Goal: Task Accomplishment & Management: Manage account settings

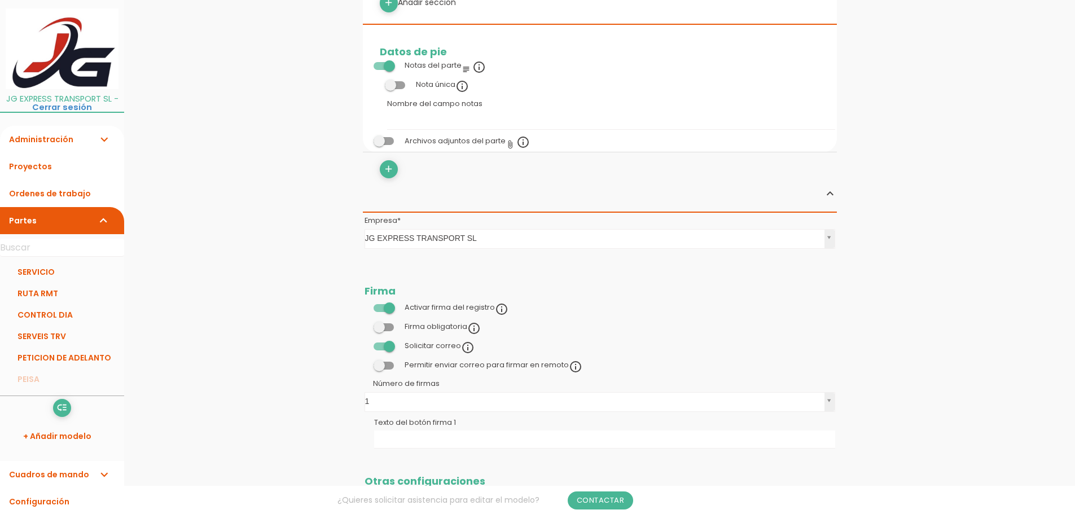
scroll to position [846, 0]
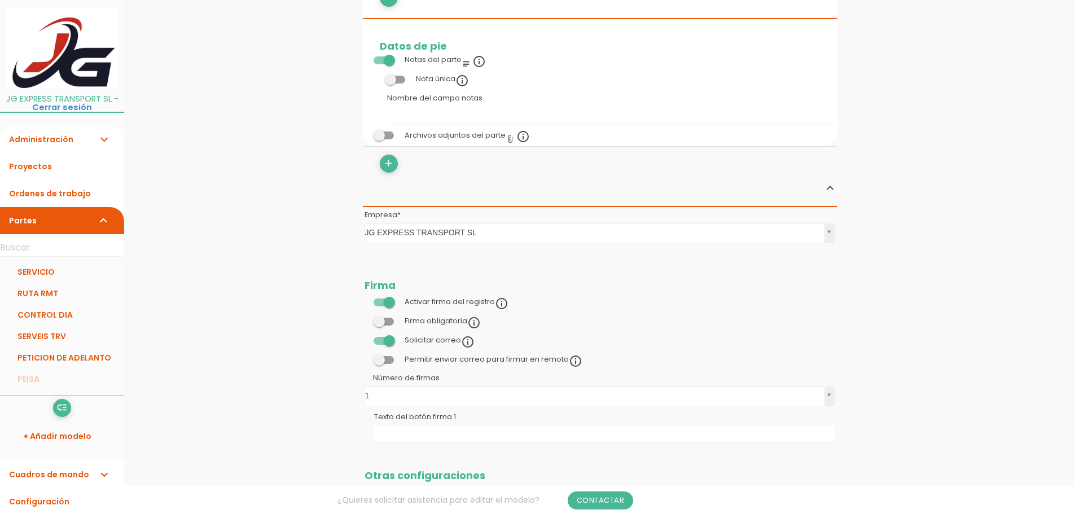
click at [392, 302] on span at bounding box center [384, 303] width 20 height 8
click at [365, 299] on input "checkbox" at bounding box center [365, 299] width 0 height 0
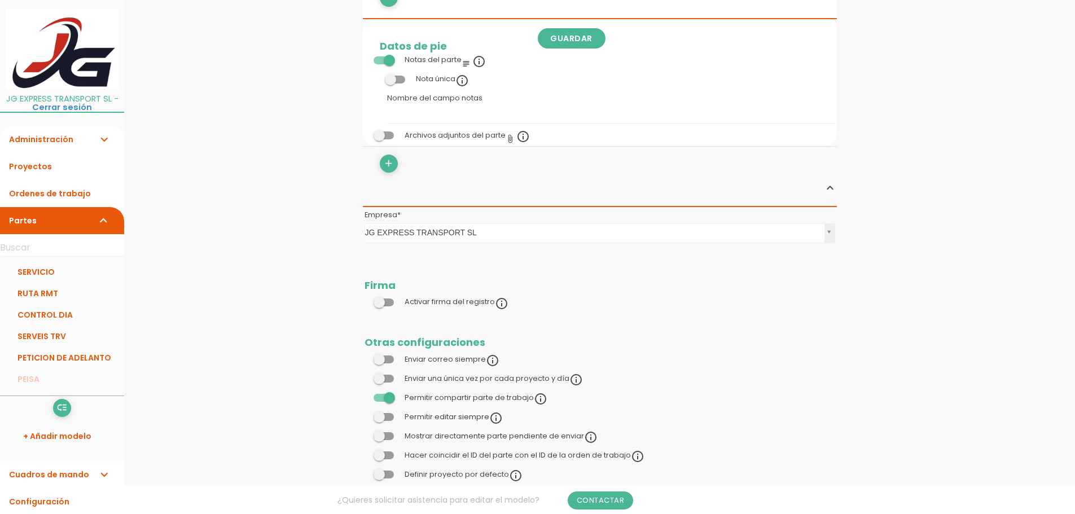
click at [383, 418] on span at bounding box center [384, 417] width 20 height 8
click at [365, 414] on input "checkbox" at bounding box center [365, 414] width 0 height 0
click at [383, 437] on span at bounding box center [384, 436] width 20 height 8
click at [365, 433] on input "checkbox" at bounding box center [365, 433] width 0 height 0
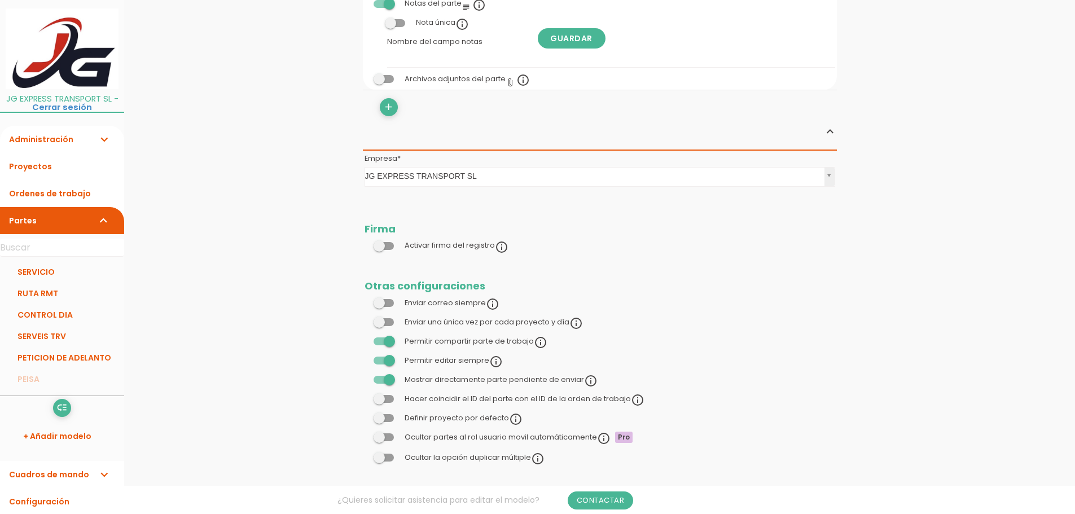
click at [389, 438] on span at bounding box center [384, 437] width 20 height 8
click at [365, 435] on input "checkbox" at bounding box center [365, 435] width 0 height 0
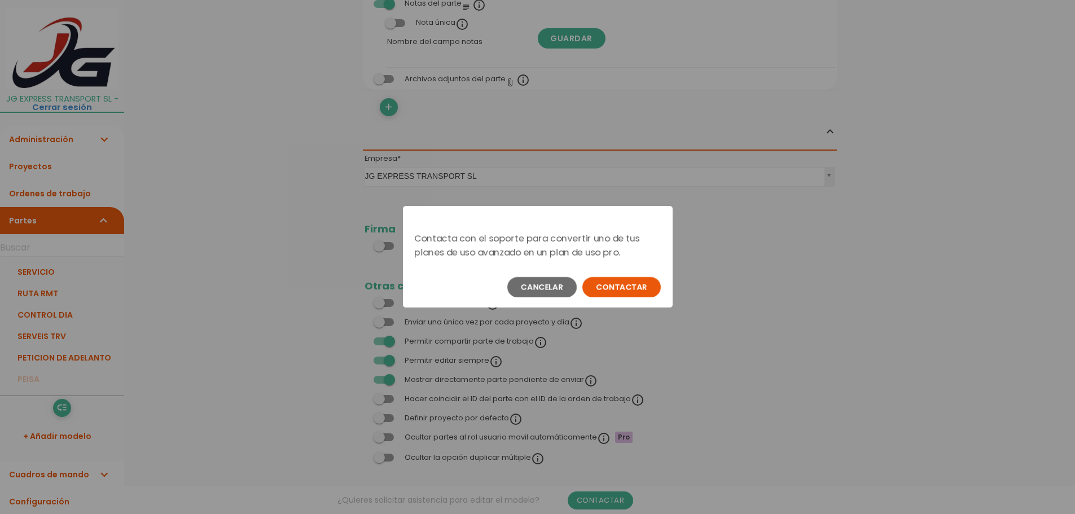
scroll to position [0, 0]
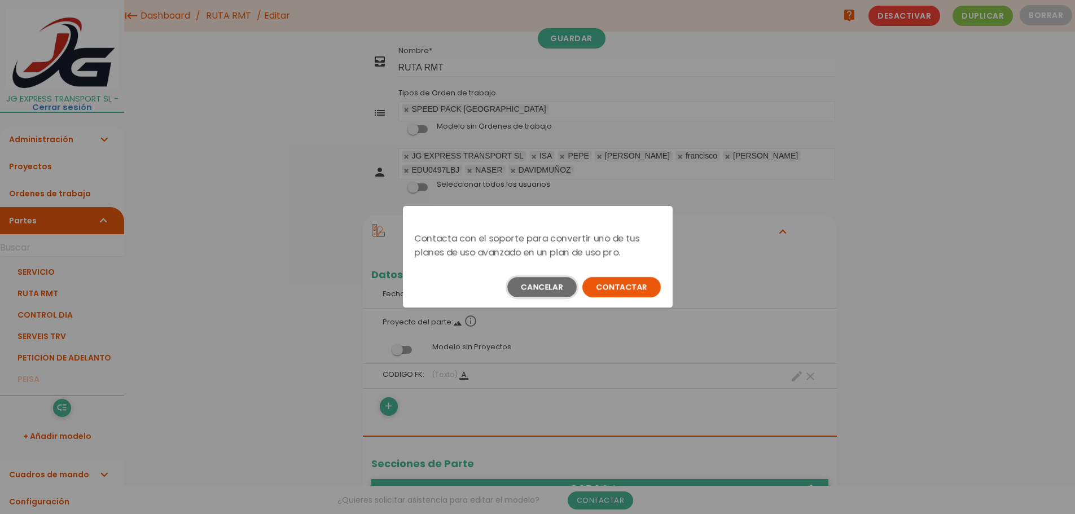
click at [555, 286] on button "Cancelar" at bounding box center [541, 287] width 69 height 20
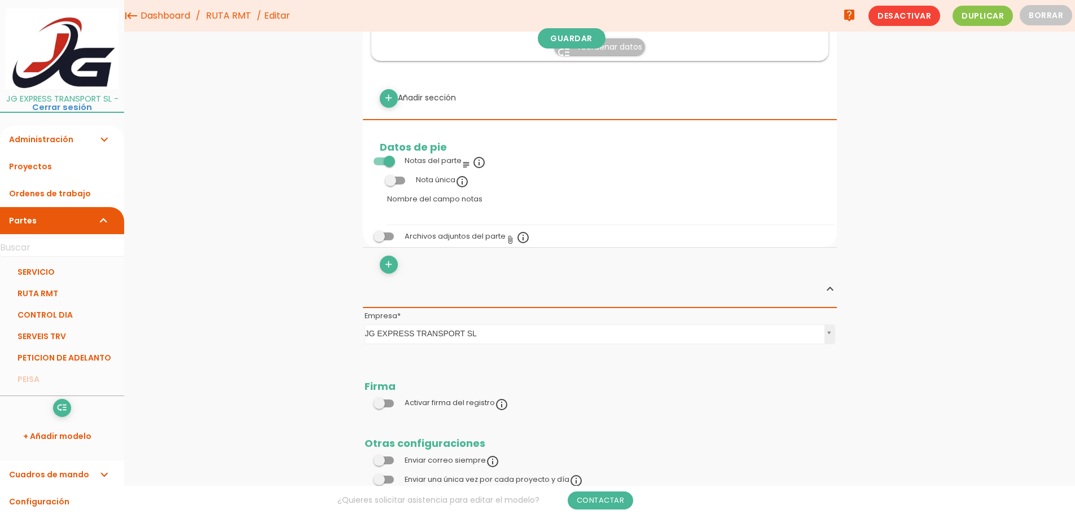
scroll to position [692, 0]
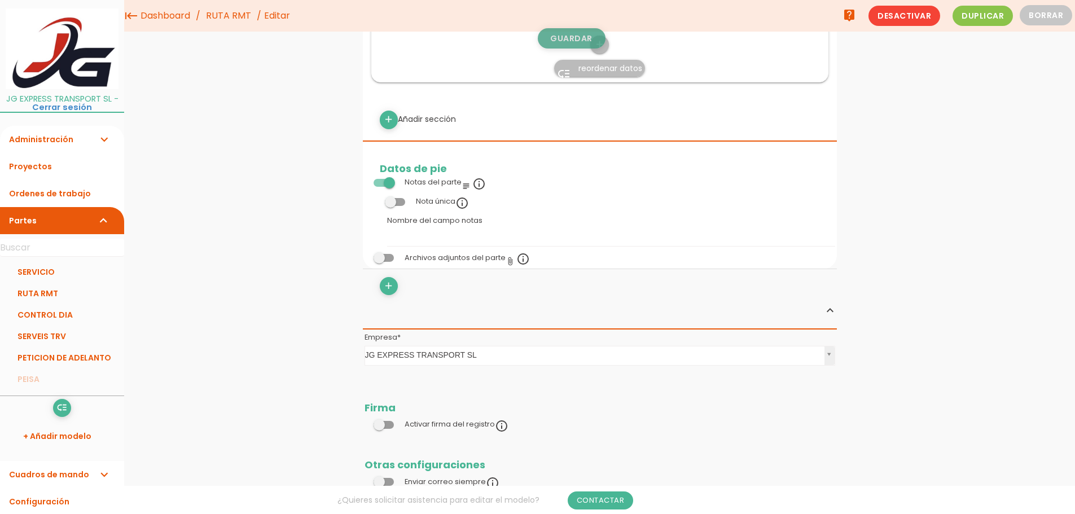
click at [570, 33] on link "Guardar" at bounding box center [572, 38] width 68 height 20
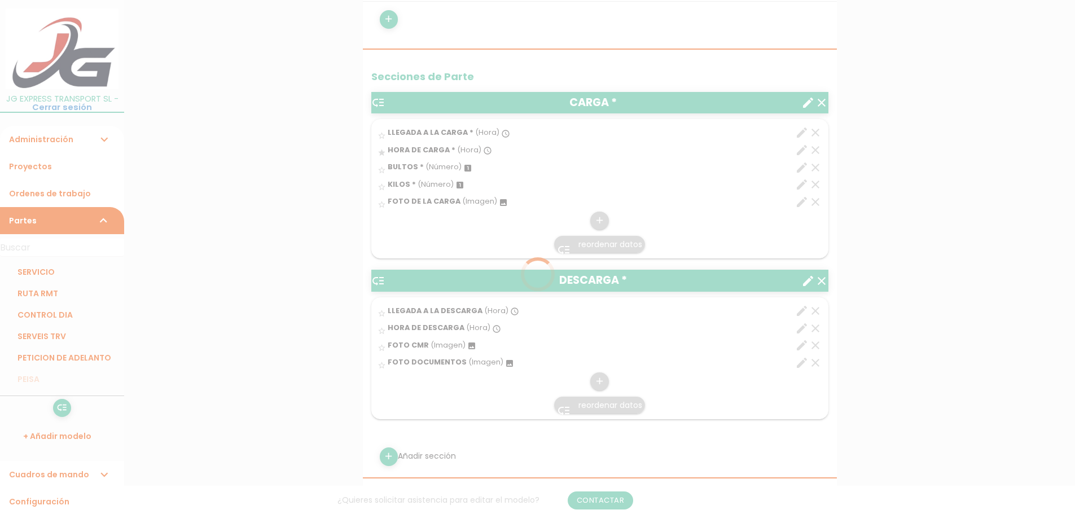
scroll to position [692, 0]
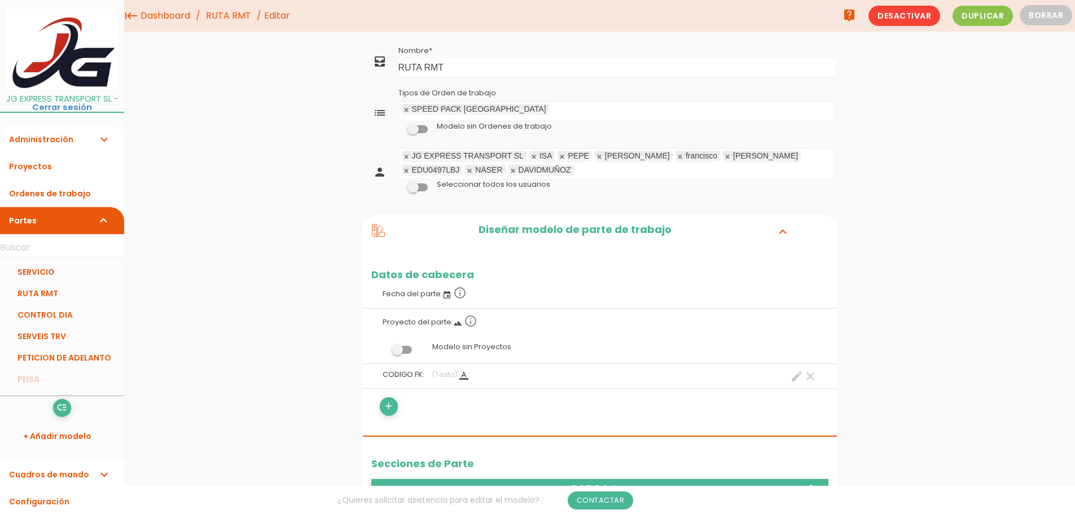
click at [510, 173] on link at bounding box center [513, 170] width 7 height 7
click at [534, 155] on link at bounding box center [534, 156] width 7 height 7
click at [533, 157] on link at bounding box center [534, 156] width 7 height 7
click at [534, 157] on link at bounding box center [534, 156] width 7 height 7
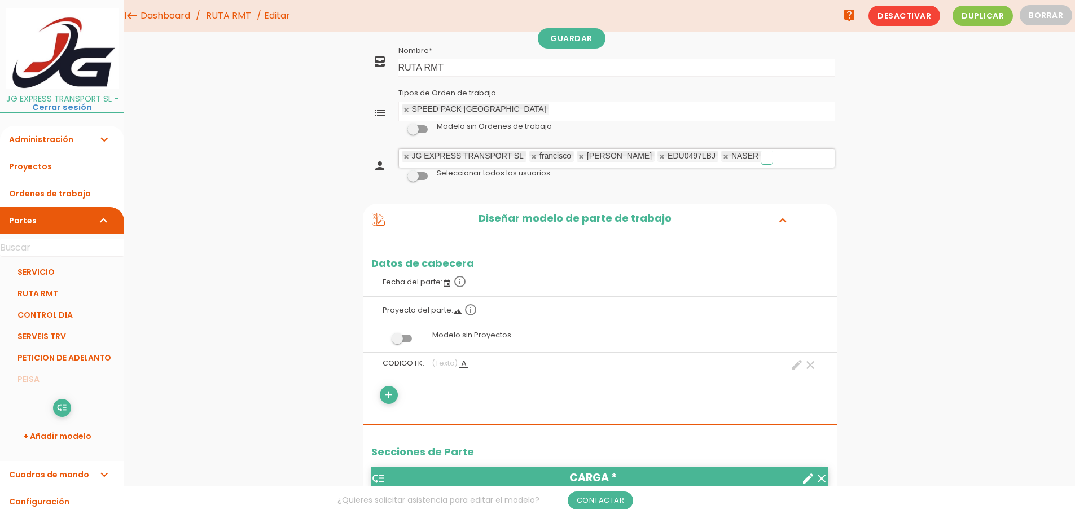
click at [536, 158] on link at bounding box center [534, 156] width 7 height 7
click at [536, 157] on link at bounding box center [534, 156] width 7 height 7
click at [535, 156] on link at bounding box center [534, 156] width 7 height 7
click at [63, 141] on link "Administración expand_more" at bounding box center [62, 139] width 124 height 27
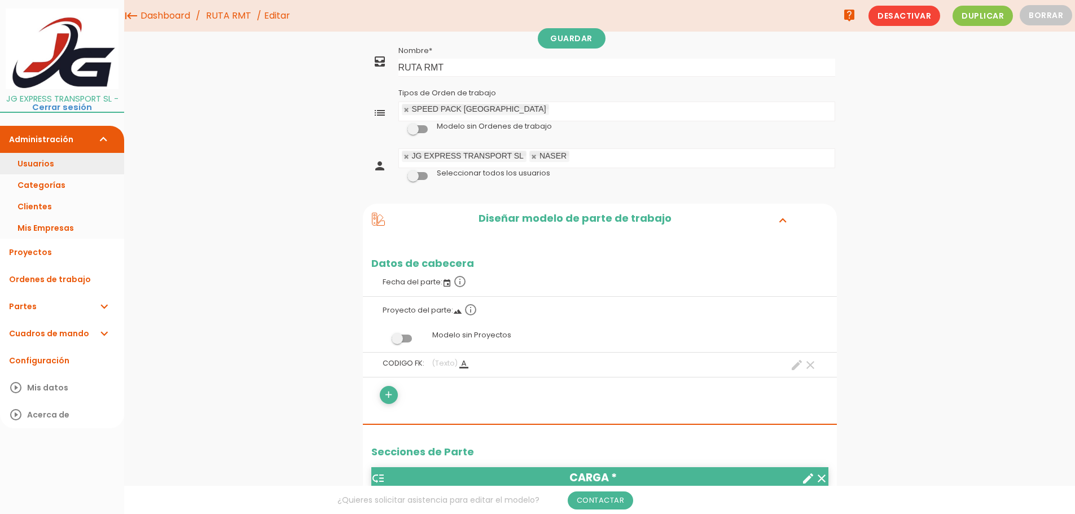
click at [67, 160] on link "Usuarios" at bounding box center [62, 163] width 124 height 21
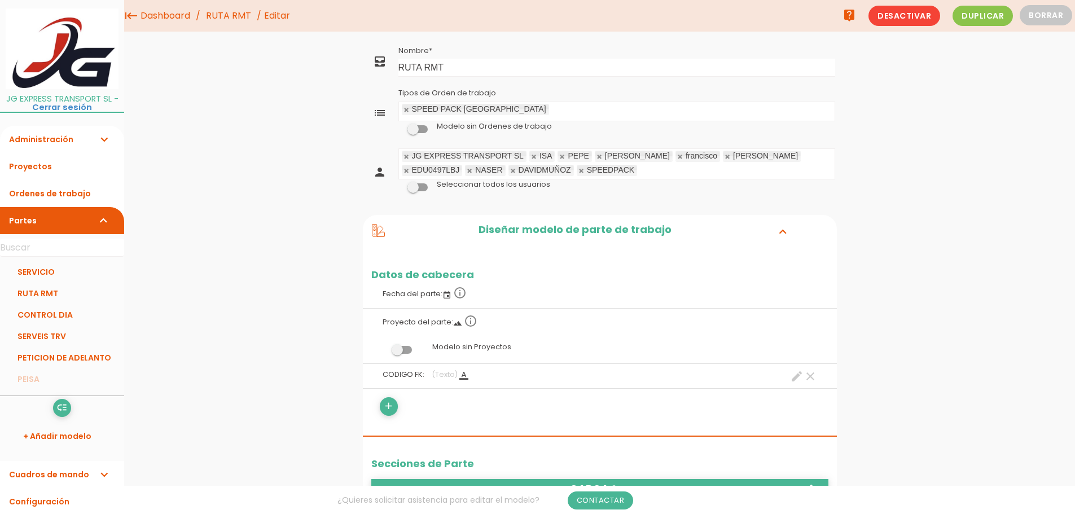
click at [421, 187] on span at bounding box center [417, 187] width 20 height 8
click at [398, 185] on input "checkbox" at bounding box center [398, 185] width 0 height 0
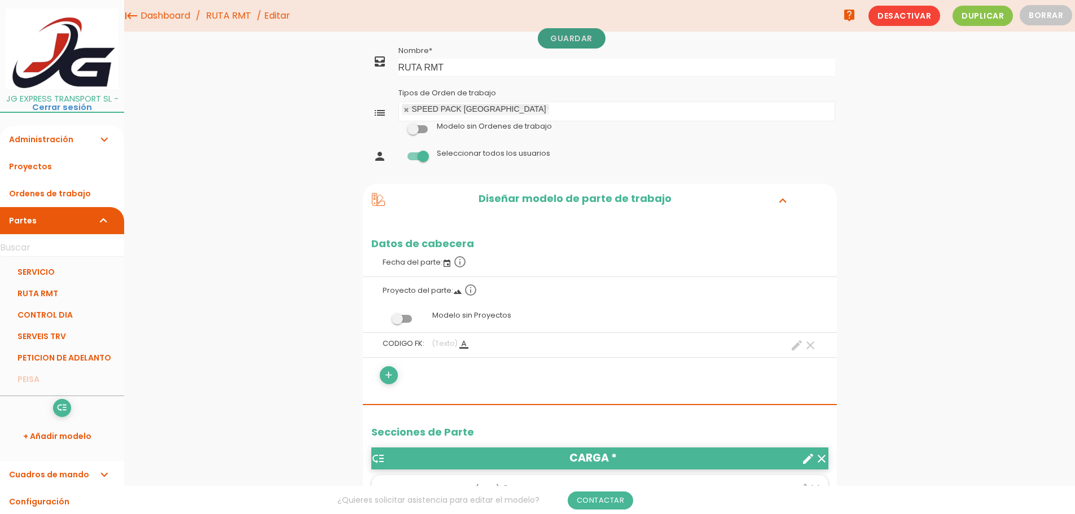
click at [577, 41] on link "Guardar" at bounding box center [572, 38] width 68 height 20
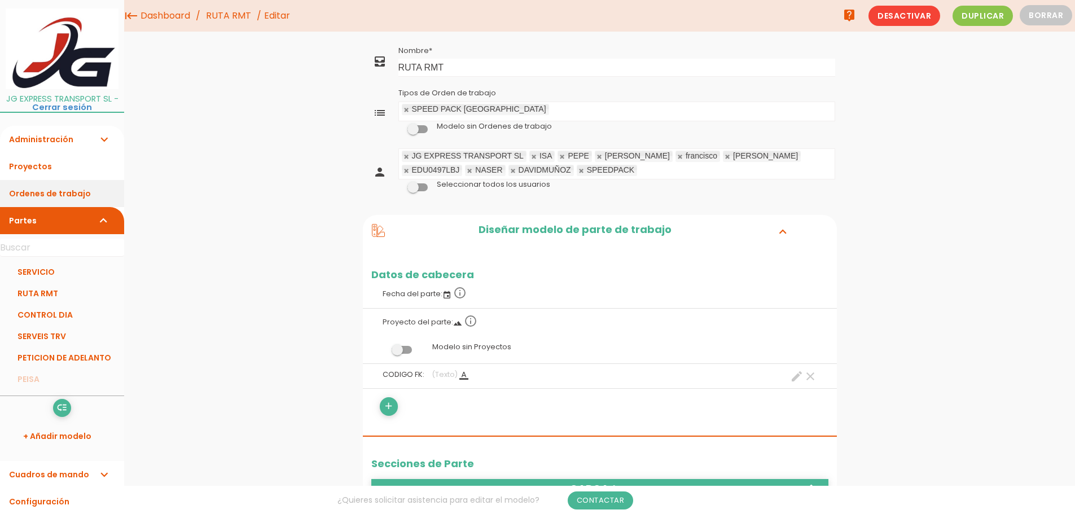
click at [56, 194] on link "Ordenes de trabajo" at bounding box center [62, 193] width 124 height 27
click at [53, 293] on link "RUTA RMT" at bounding box center [62, 293] width 124 height 21
